Goal: Task Accomplishment & Management: Manage account settings

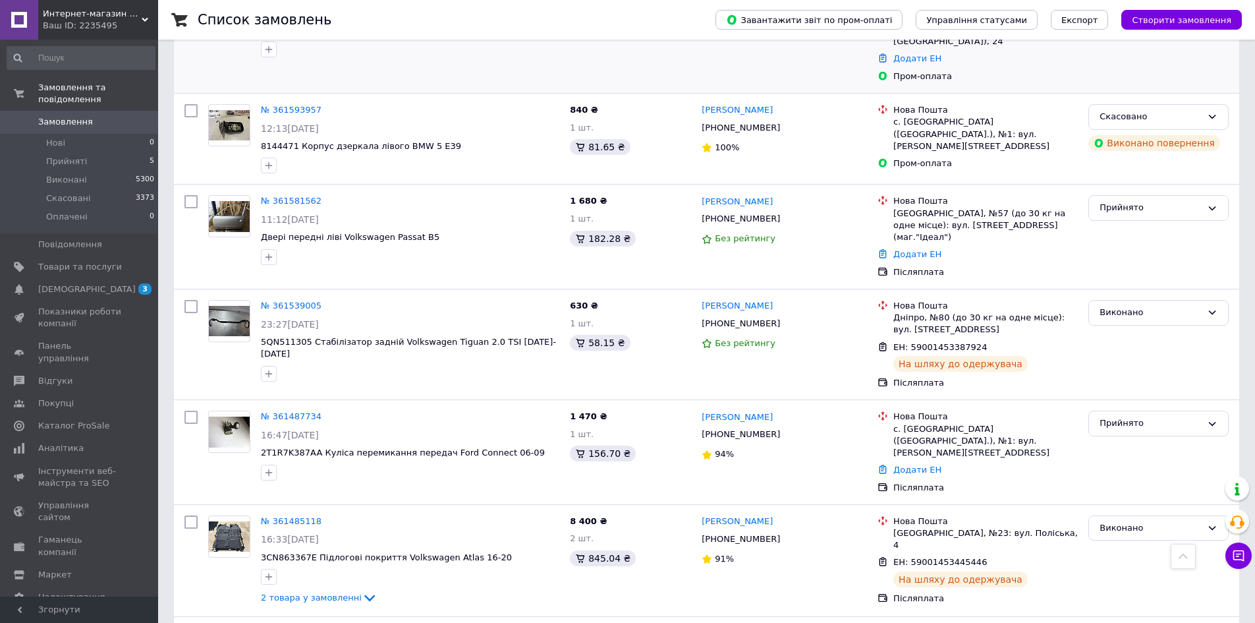
scroll to position [725, 0]
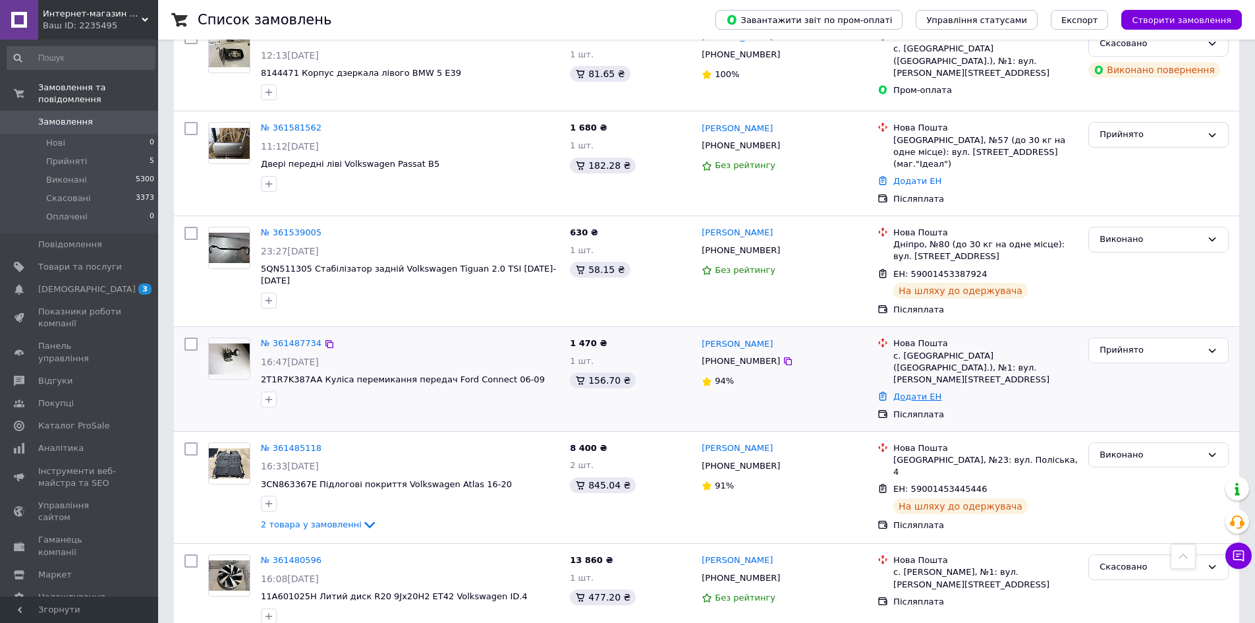
click at [907, 391] on link "Додати ЕН" at bounding box center [917, 396] width 48 height 10
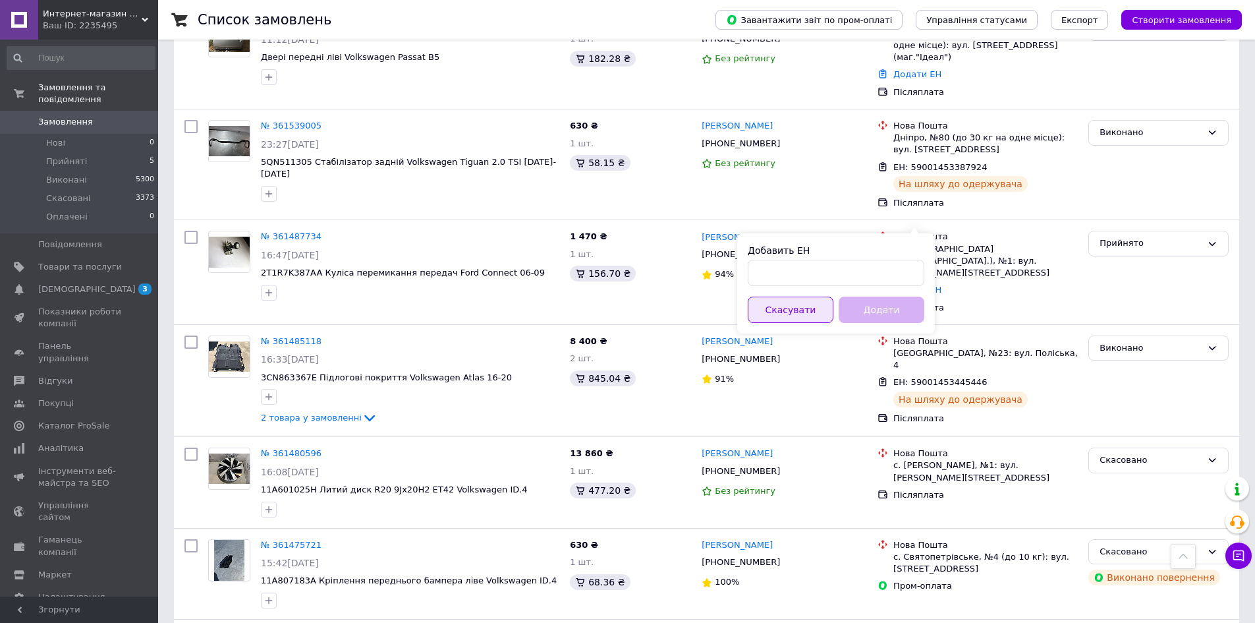
scroll to position [808, 0]
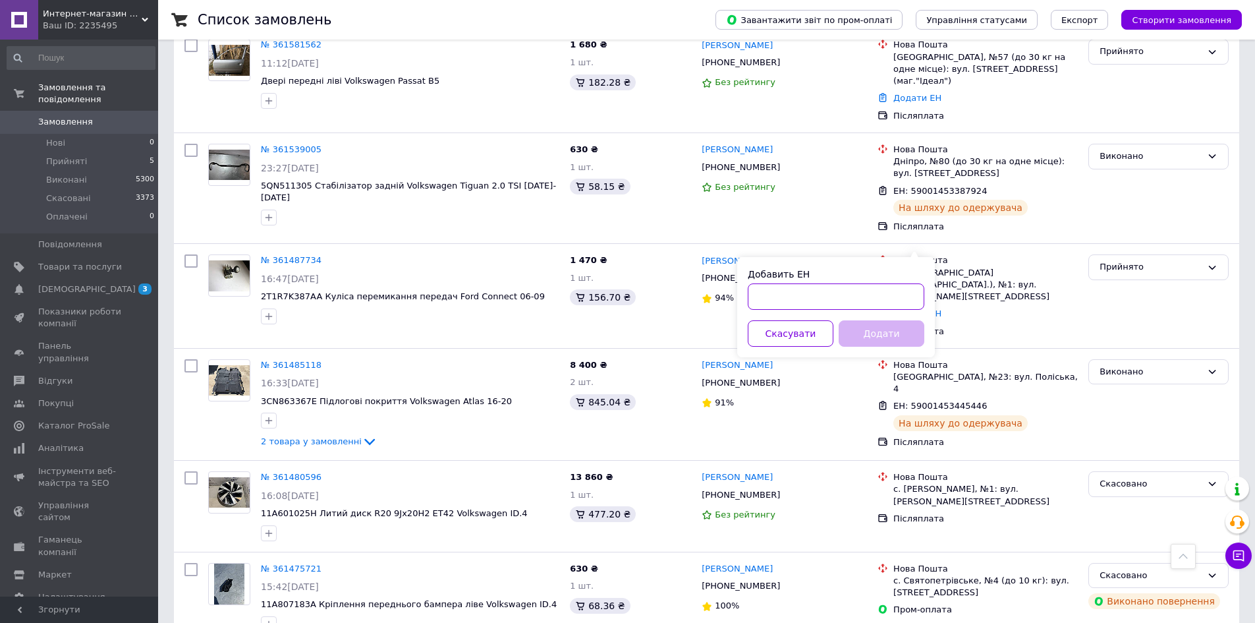
click at [782, 298] on input "Добавить ЕН" at bounding box center [836, 296] width 177 height 26
type input "59001453713274"
click at [887, 329] on button "Додати" at bounding box center [882, 333] width 86 height 26
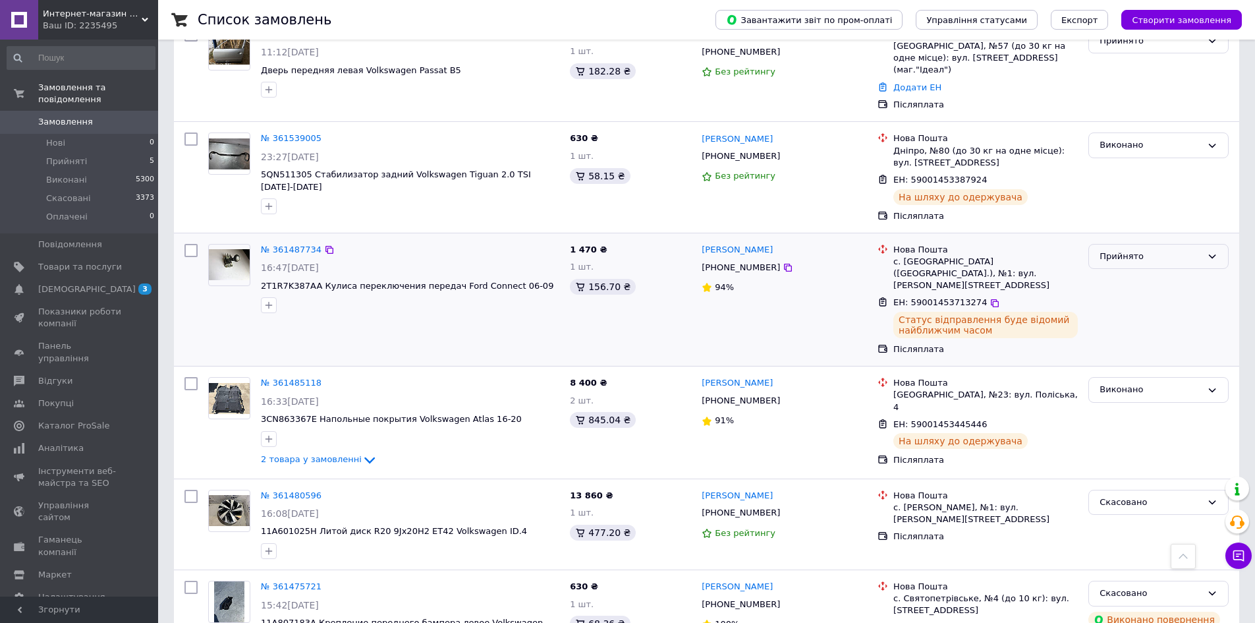
click at [1123, 250] on div "Прийнято" at bounding box center [1151, 257] width 102 height 14
click at [1119, 271] on li "Виконано" at bounding box center [1158, 283] width 139 height 24
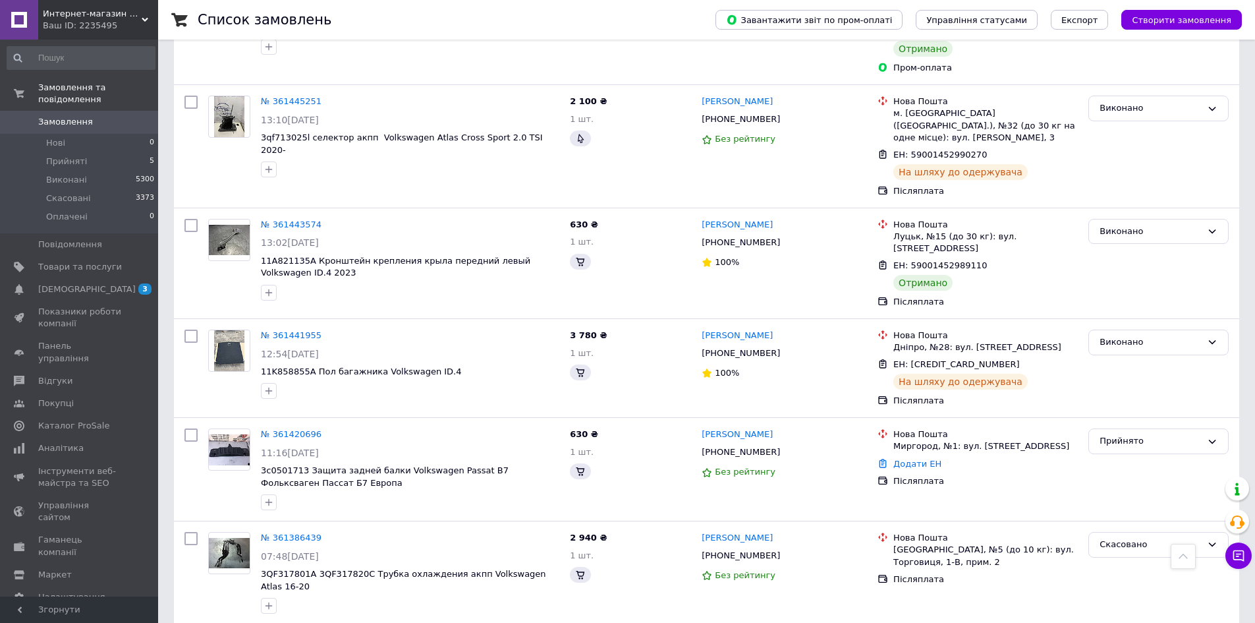
scroll to position [1664, 0]
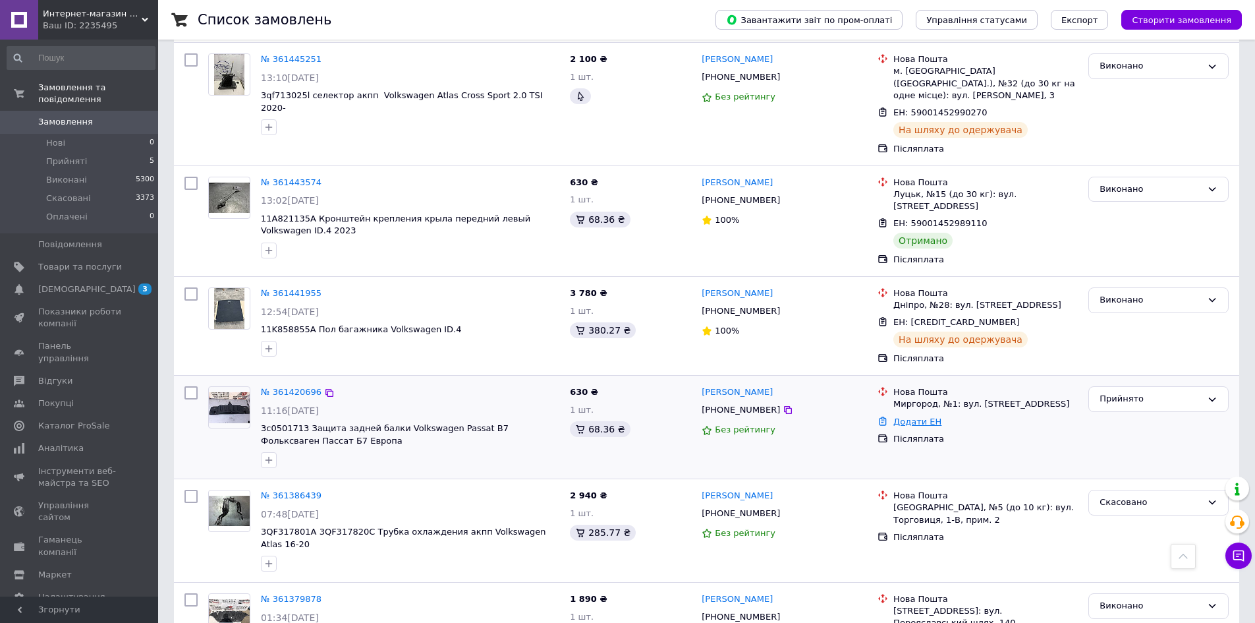
click at [912, 416] on link "Додати ЕН" at bounding box center [917, 421] width 48 height 10
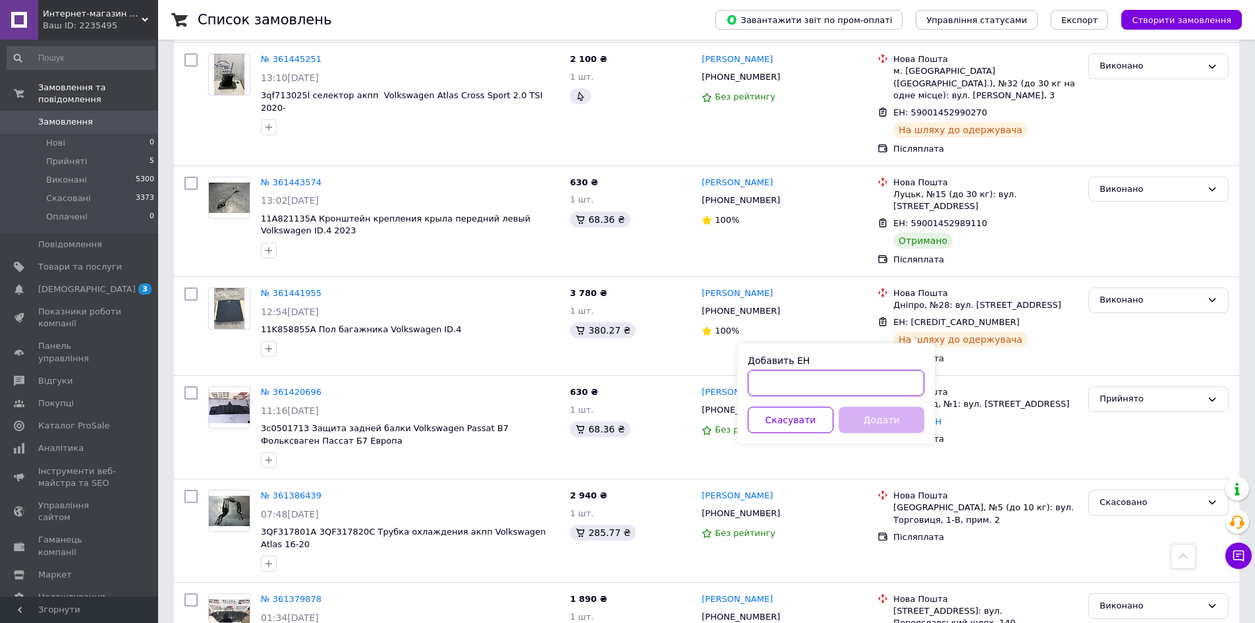
click at [831, 379] on input "Добавить ЕН" at bounding box center [836, 383] width 177 height 26
type input "59001453711813"
click at [880, 425] on button "Додати" at bounding box center [882, 419] width 86 height 26
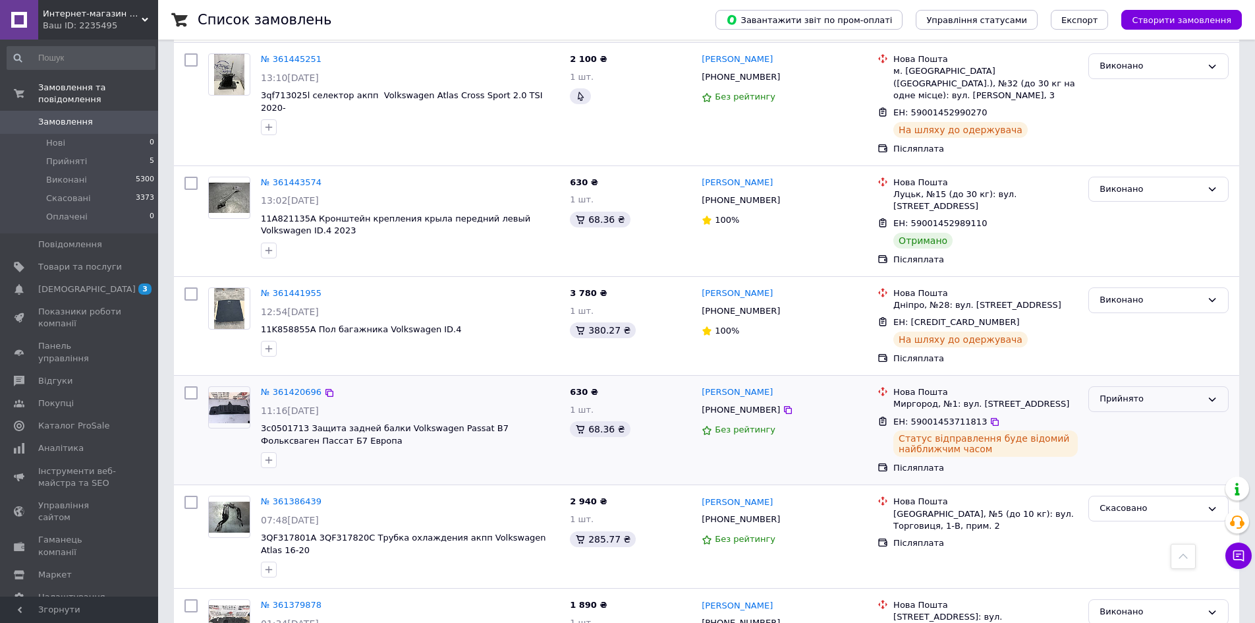
click at [1119, 392] on div "Прийнято" at bounding box center [1151, 399] width 102 height 14
click at [1119, 414] on li "Виконано" at bounding box center [1158, 426] width 139 height 24
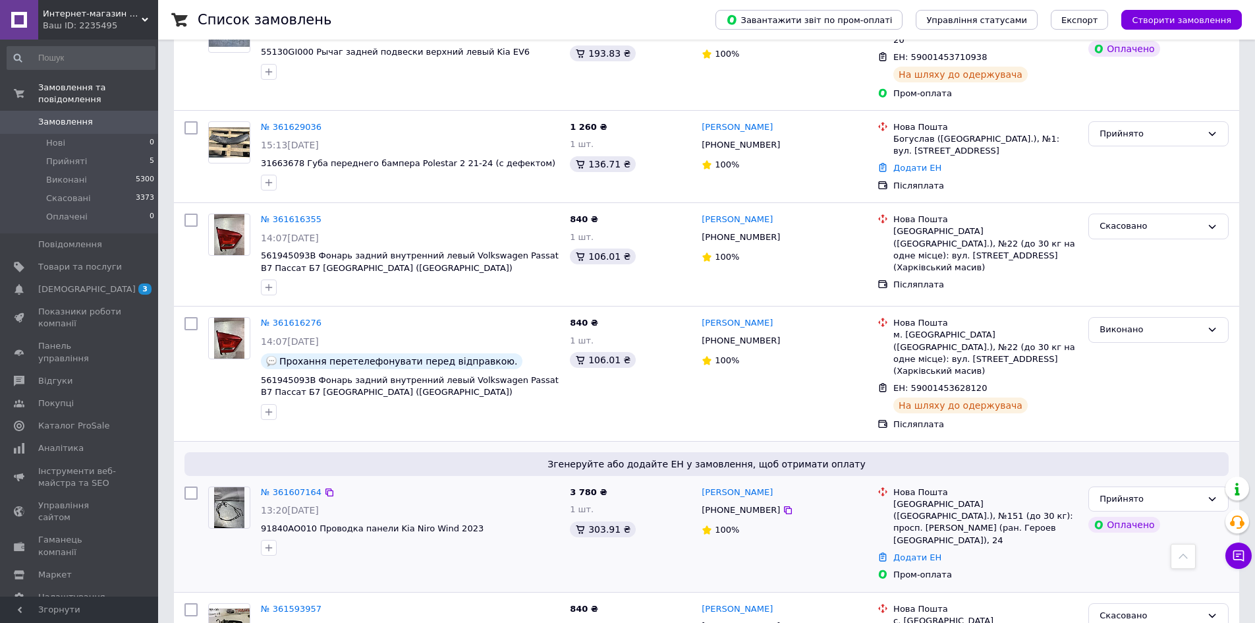
scroll to position [0, 0]
